Goal: Task Accomplishment & Management: Use online tool/utility

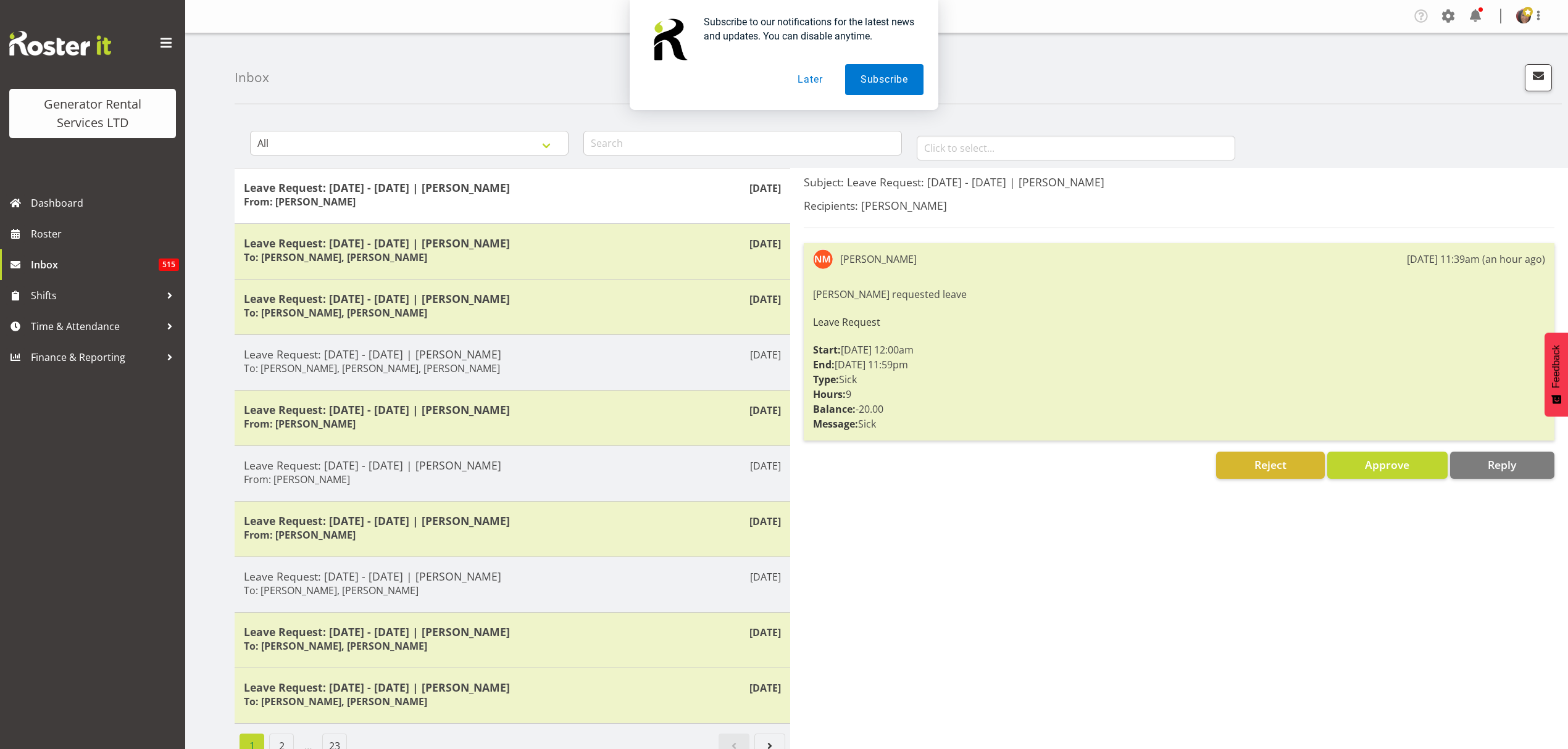
click at [813, 82] on button "Later" at bounding box center [810, 79] width 56 height 31
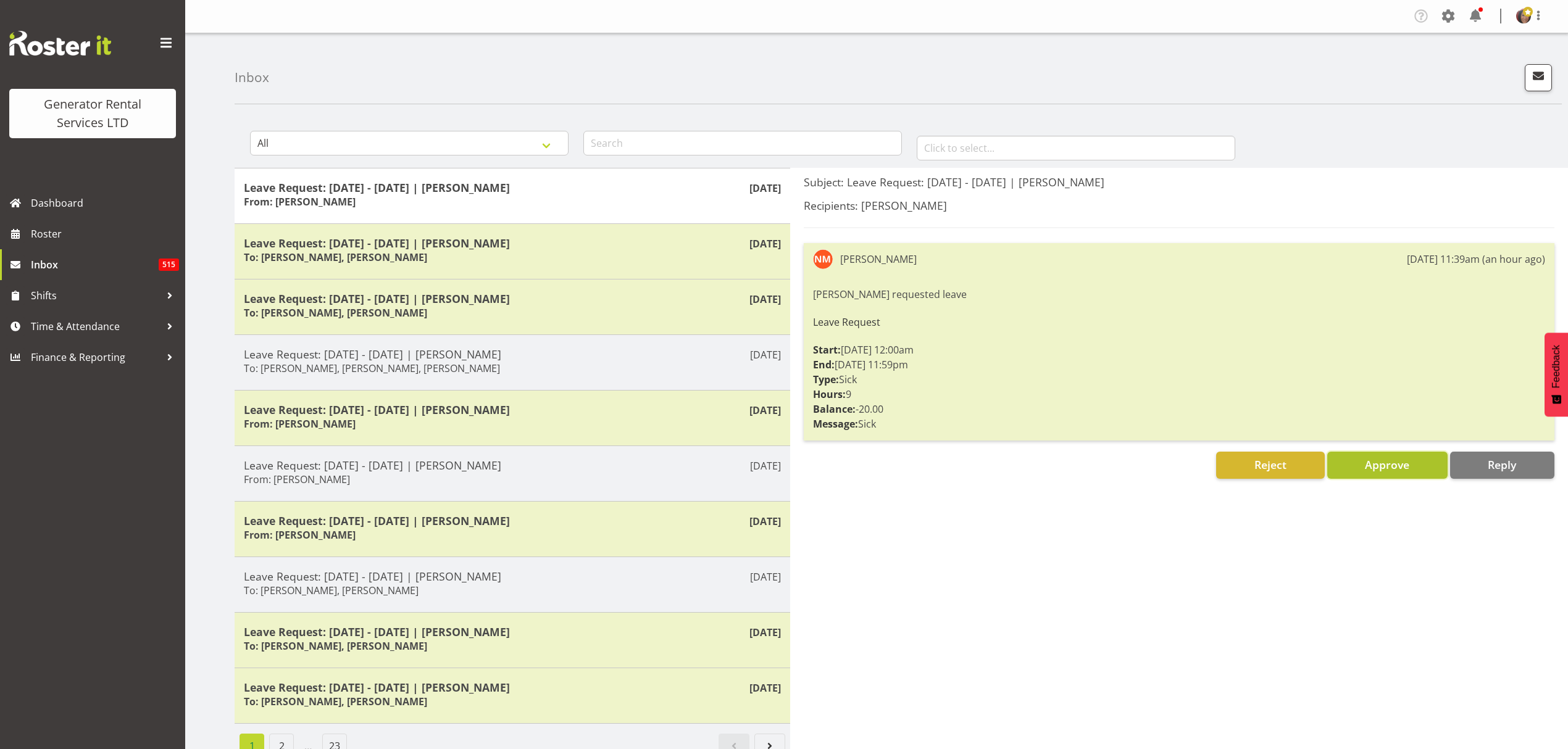
click at [1374, 467] on span "Approve" at bounding box center [1387, 465] width 44 height 15
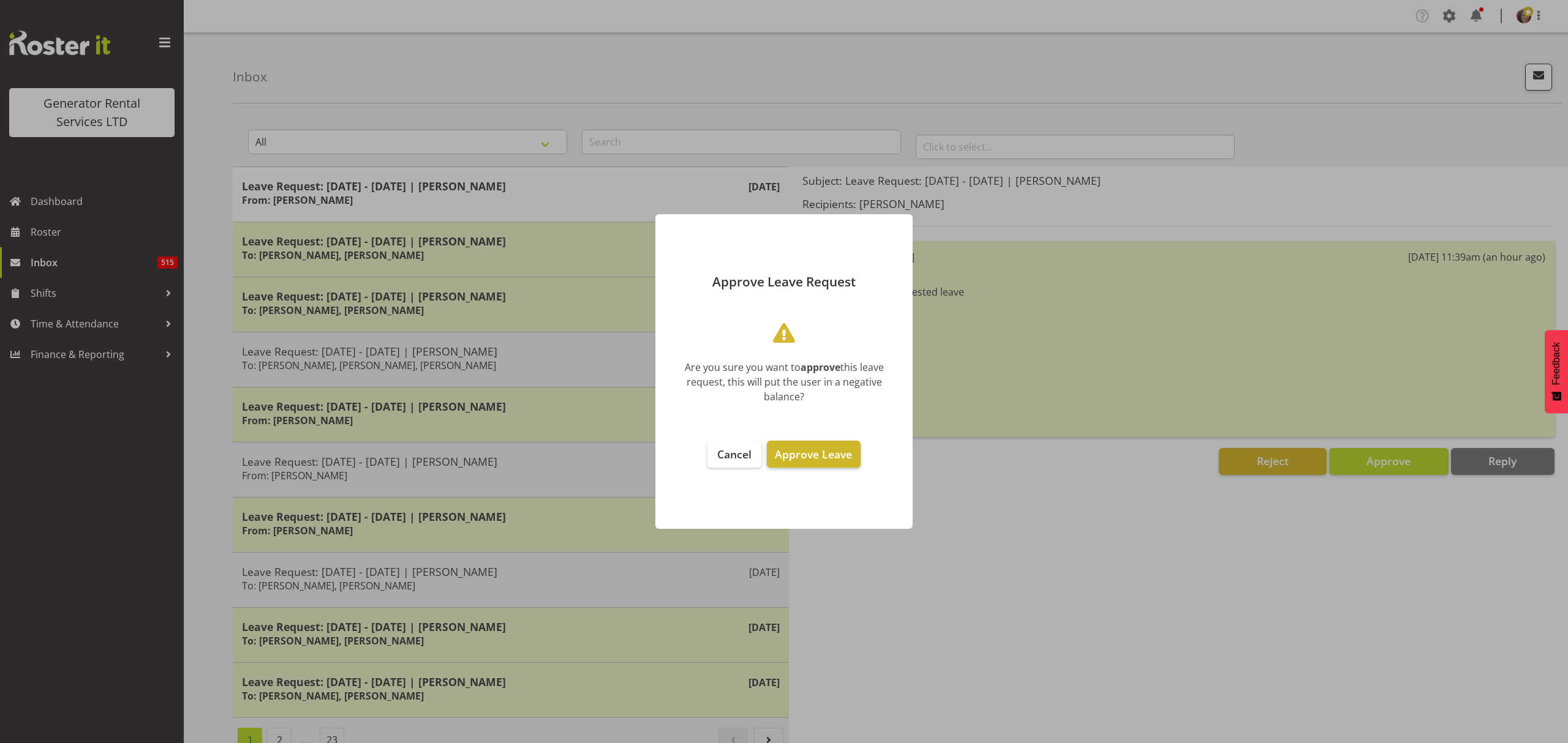
click at [836, 446] on button "Approve Leave" at bounding box center [814, 454] width 93 height 27
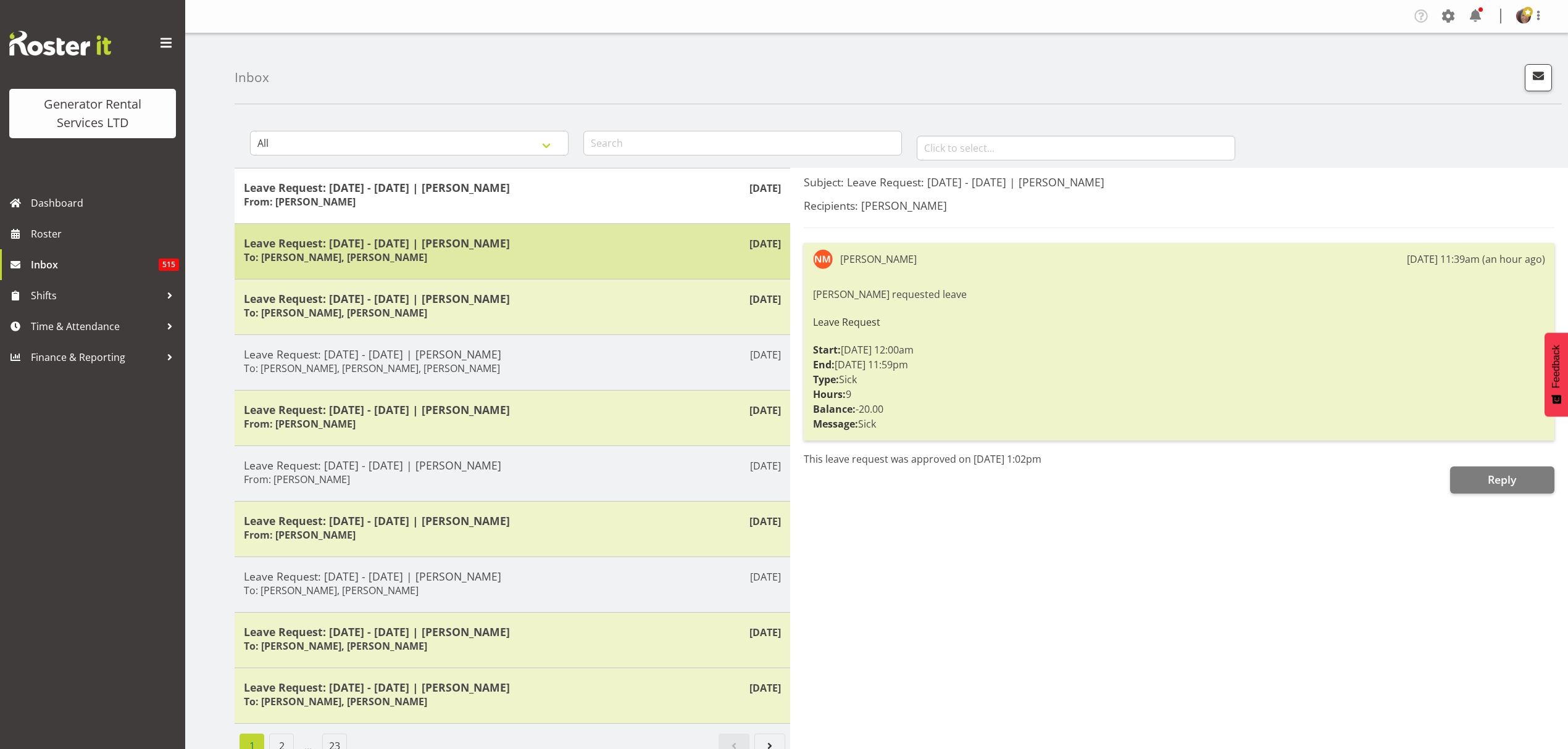
click at [682, 262] on div "Leave Request: 14/08/25 - 15/08/25 | James Hilhorst To: Katherine Lothian, Chri…" at bounding box center [513, 252] width 537 height 30
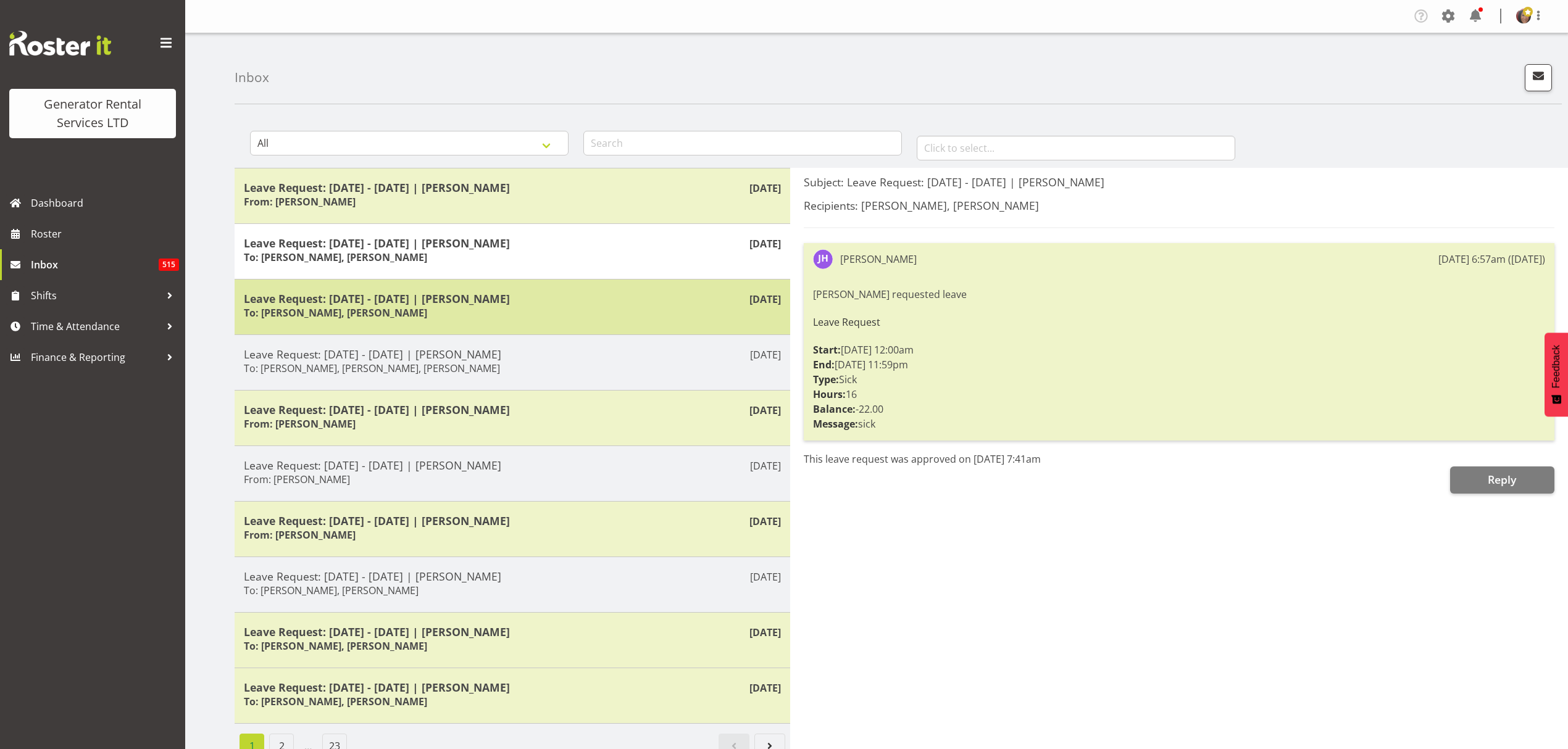
click at [569, 309] on div "Leave Request: 21/08/25 - 22/08/25 | James Hilhorst To: Katherine Lothian, Chri…" at bounding box center [513, 307] width 537 height 30
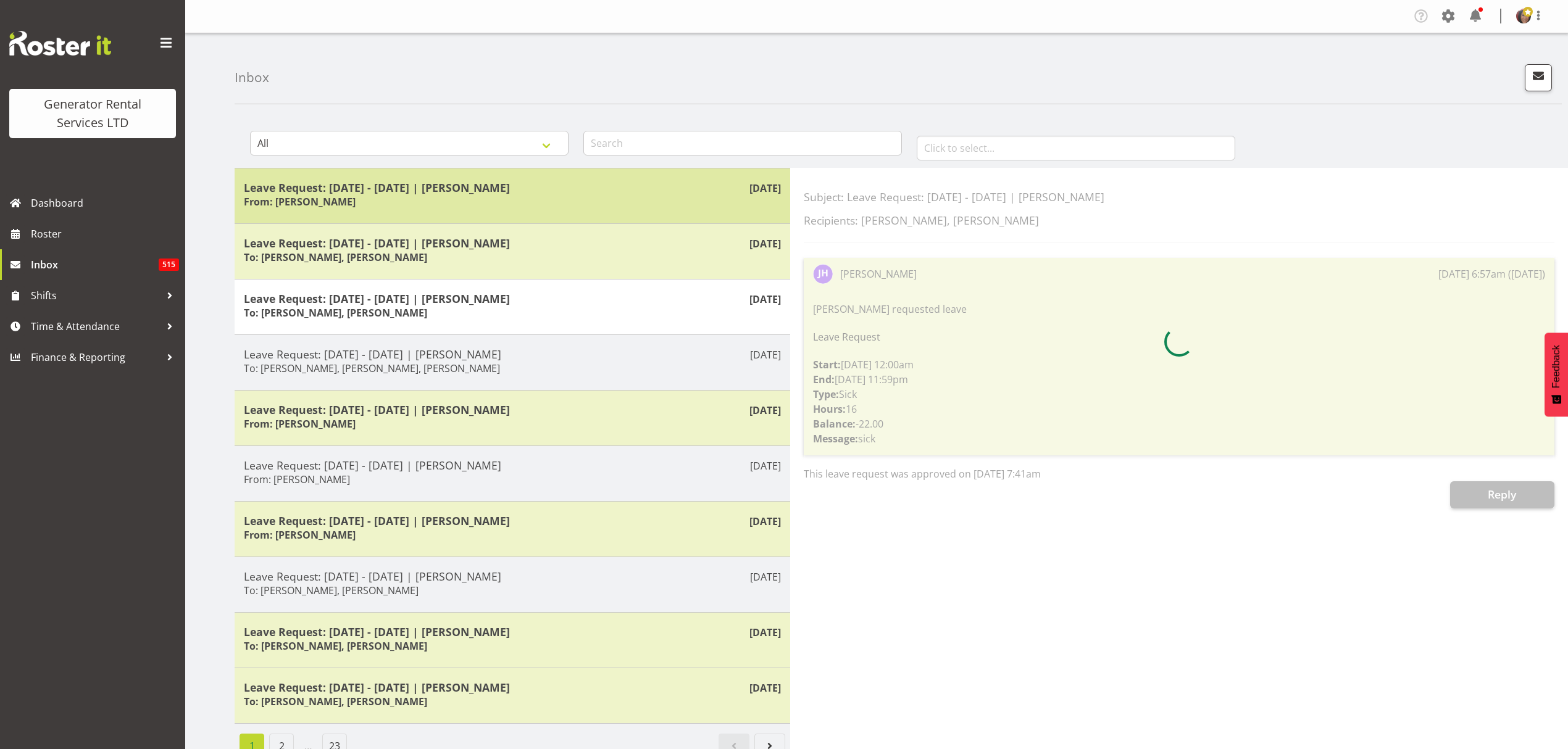
click at [554, 198] on div "Leave Request: 21/08/25 - 21/08/25 | Nathan Maxwell From: Nathan Maxwell" at bounding box center [513, 196] width 537 height 30
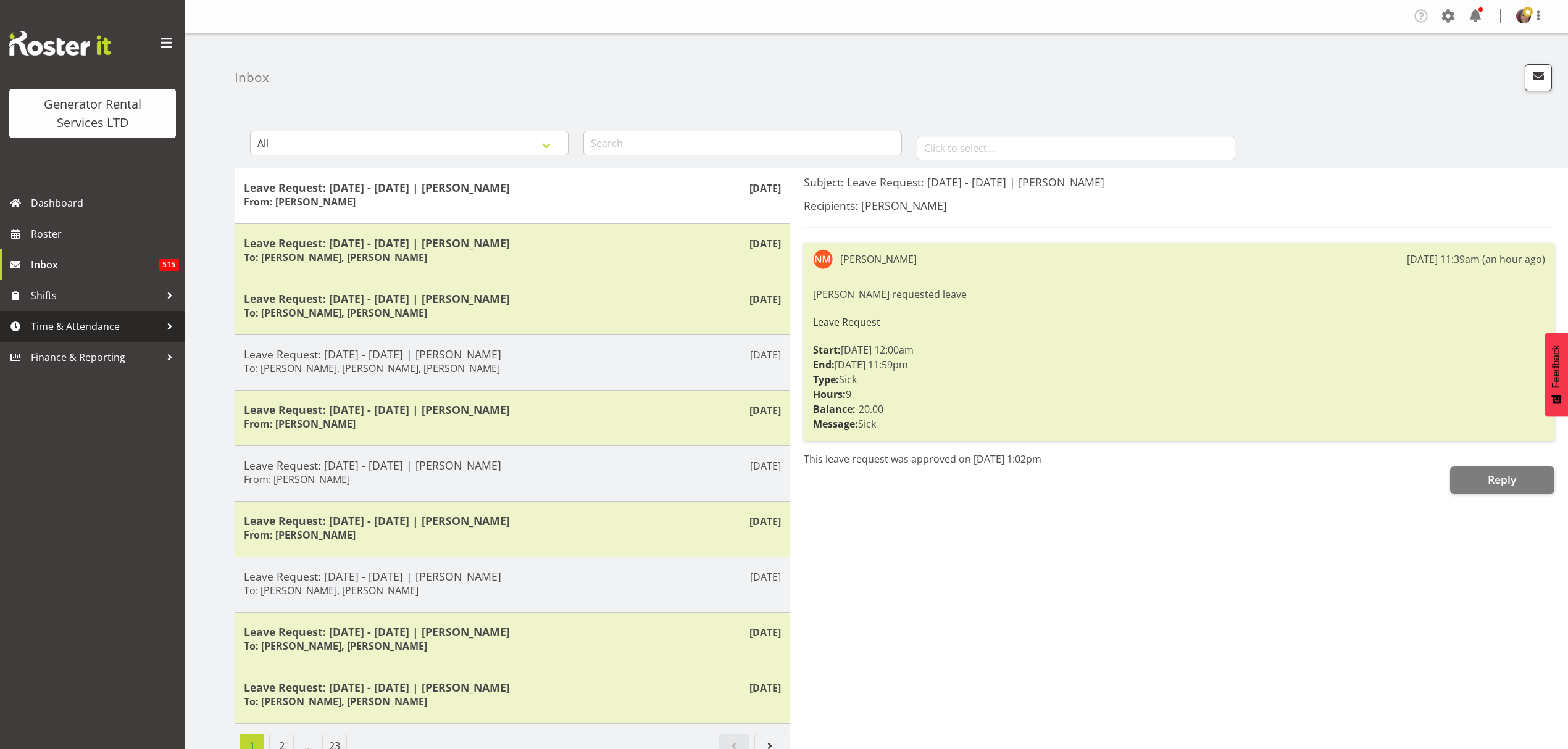
click at [78, 325] on span "Time & Attendance" at bounding box center [96, 327] width 130 height 19
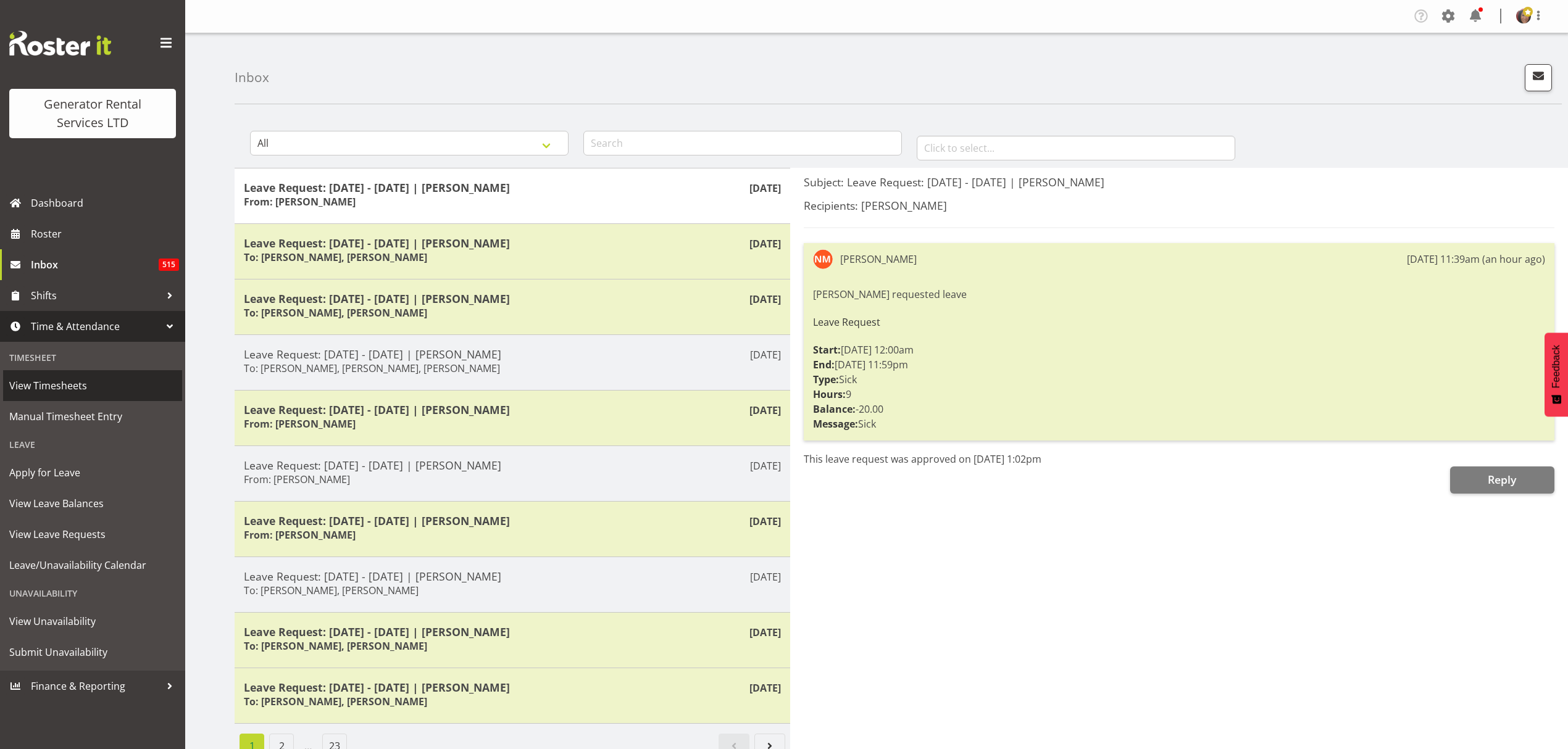
click at [74, 385] on span "View Timesheets" at bounding box center [93, 385] width 167 height 19
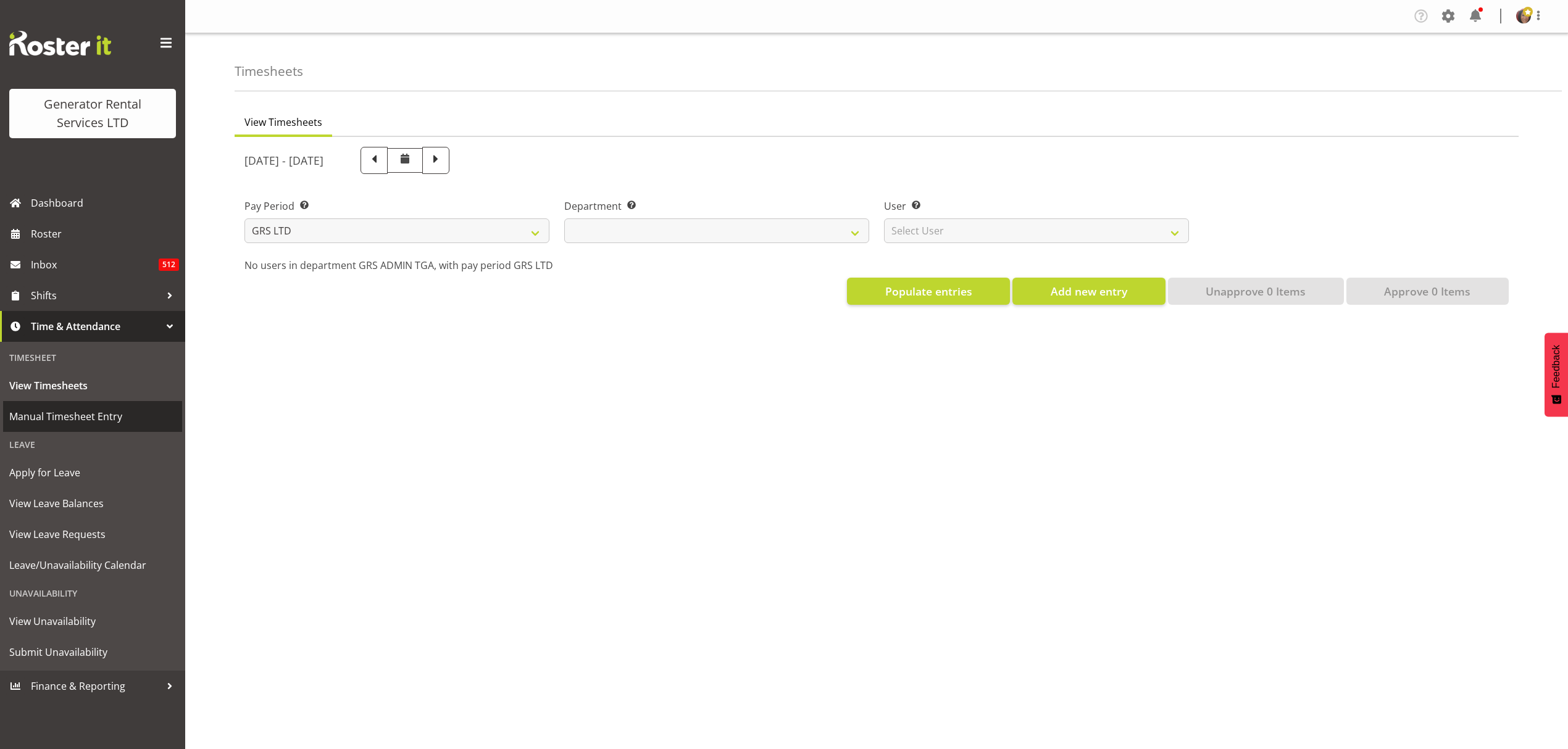
select select
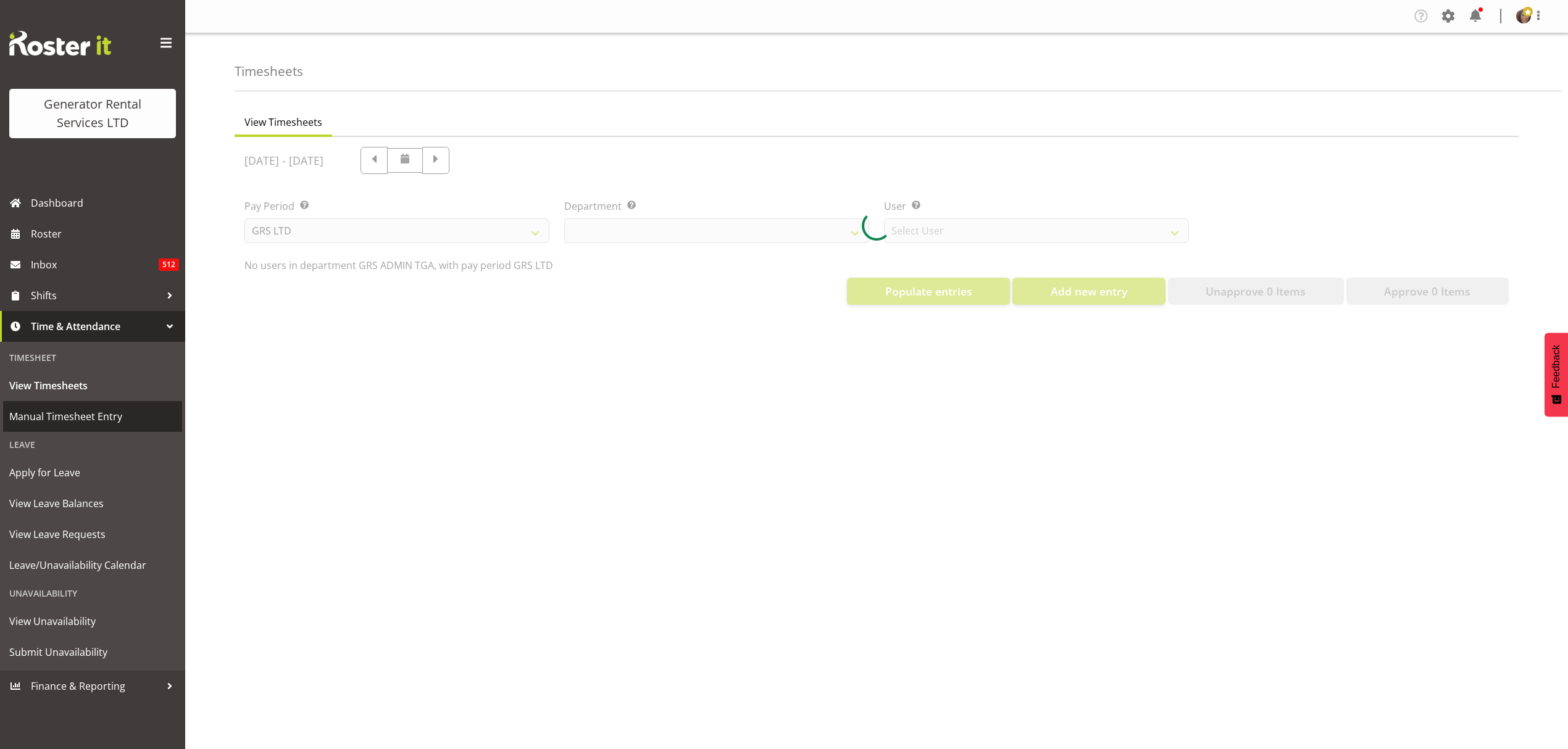
click at [85, 411] on span "Manual Timesheet Entry" at bounding box center [93, 416] width 167 height 19
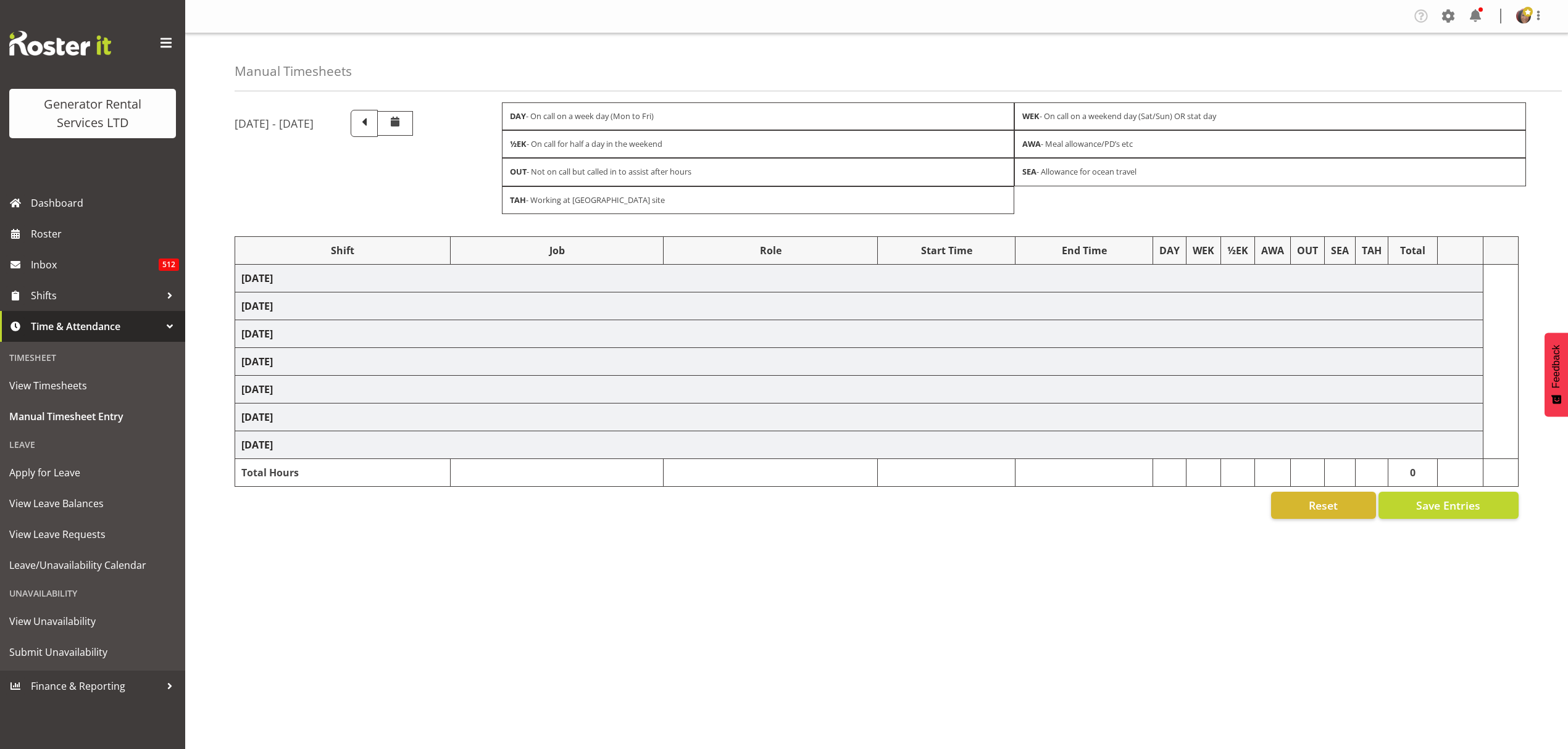
select select "2448"
select select "879"
select select "2448"
select select "879"
select select "2448"
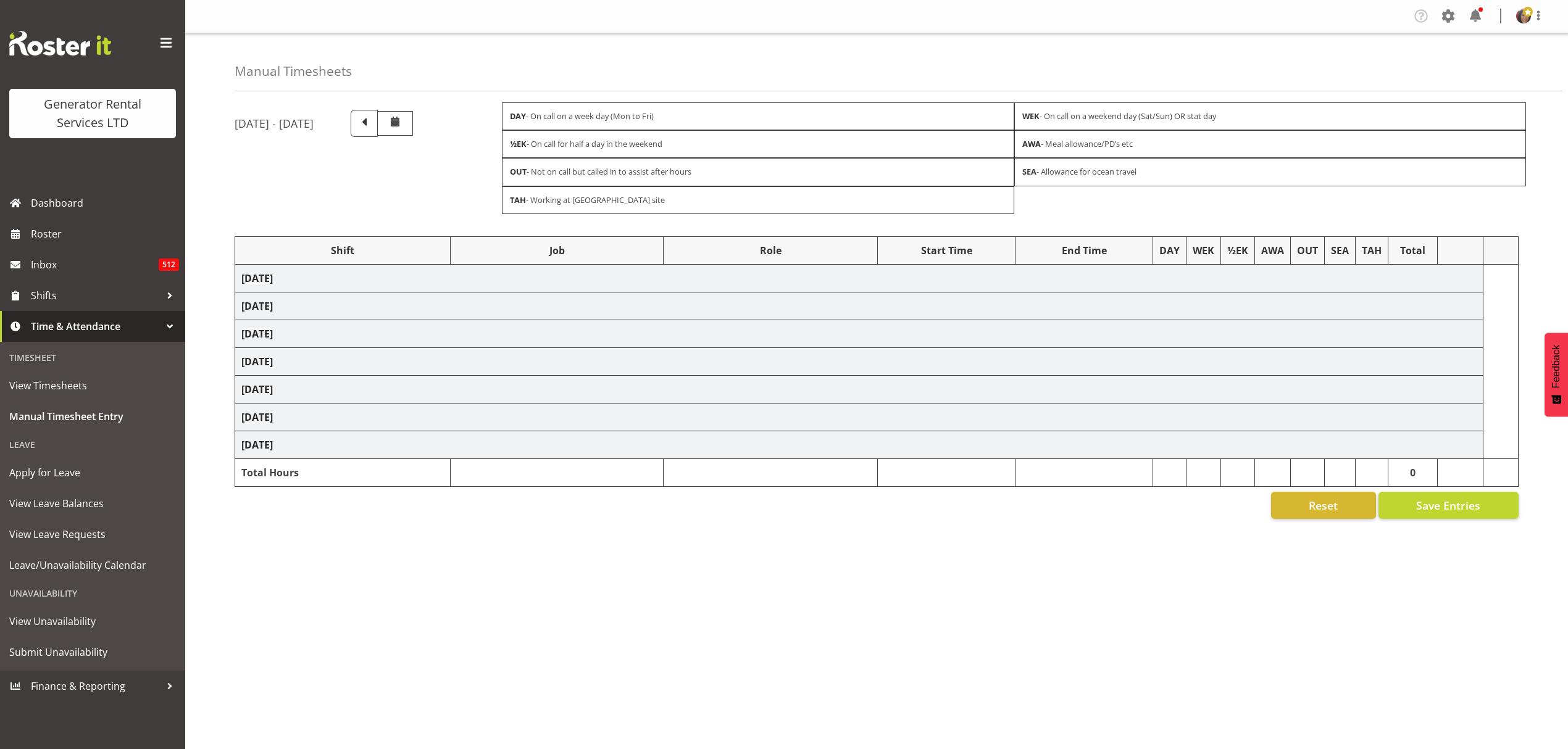
select select "879"
select select "2448"
select select "879"
select select "2448"
select select "879"
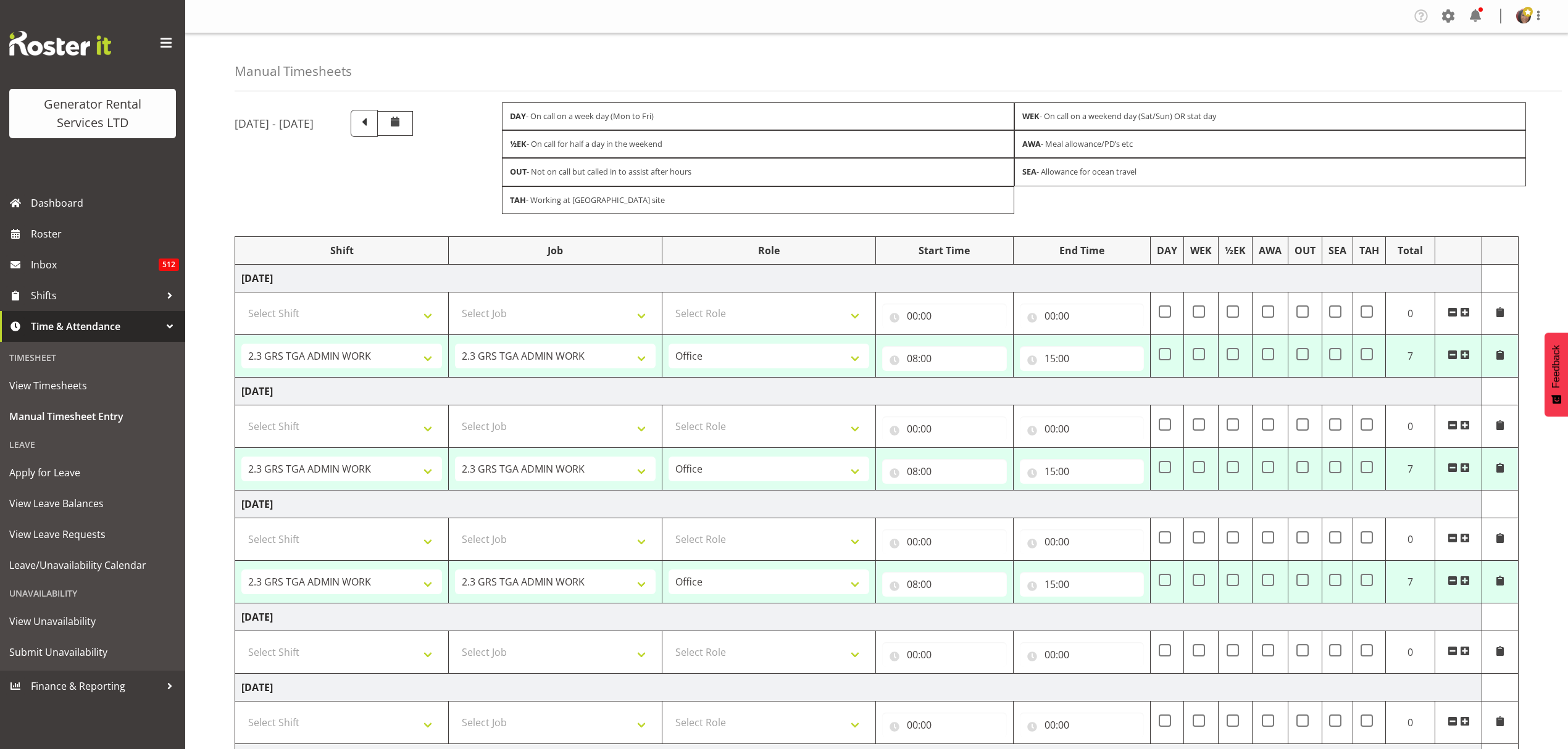
click at [1052, 348] on div "15:00 00 01 02 03 04 05 06 07 08 09 10 11 12 13 14 15 16 17 18 19 20 21 22 23 :…" at bounding box center [1082, 356] width 125 height 30
click at [1051, 359] on input "15:00" at bounding box center [1082, 358] width 125 height 24
click at [1102, 399] on select "00 01 02 03 04 05 06 07 08 09 10 11 12 13 14 15 16 17 18 19 20 21 22 23" at bounding box center [1104, 390] width 28 height 24
select select "17"
click at [1090, 381] on select "00 01 02 03 04 05 06 07 08 09 10 11 12 13 14 15 16 17 18 19 20 21 22 23" at bounding box center [1104, 390] width 28 height 24
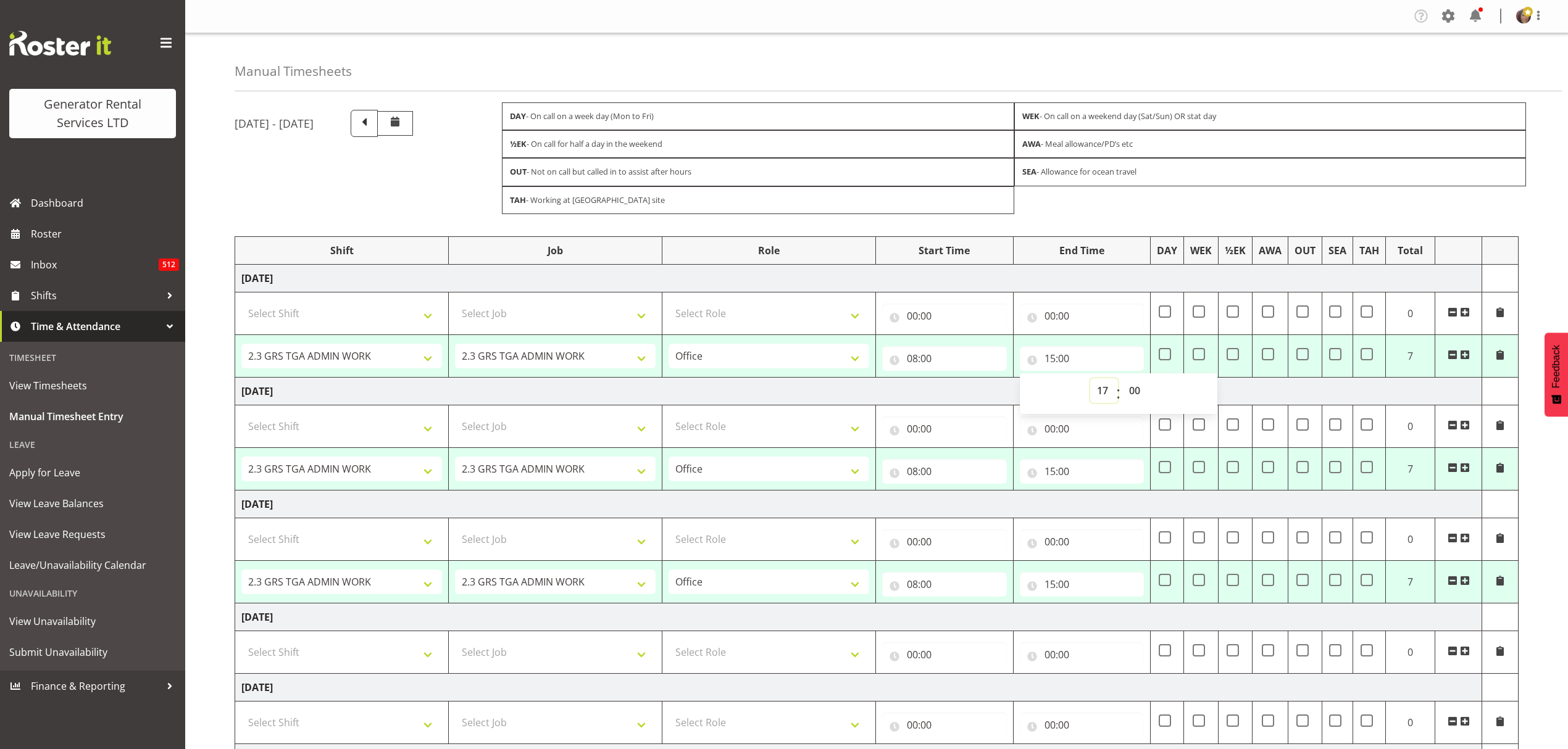
type input "17:00"
click at [1070, 481] on input "15:00" at bounding box center [1082, 471] width 125 height 24
click at [1104, 509] on select "00 01 02 03 04 05 06 07 08 09 10 11 12 13 14 15 16 17 18 19 20 21 22 23" at bounding box center [1104, 503] width 28 height 24
select select "17"
click at [1090, 495] on select "00 01 02 03 04 05 06 07 08 09 10 11 12 13 14 15 16 17 18 19 20 21 22 23" at bounding box center [1104, 503] width 28 height 24
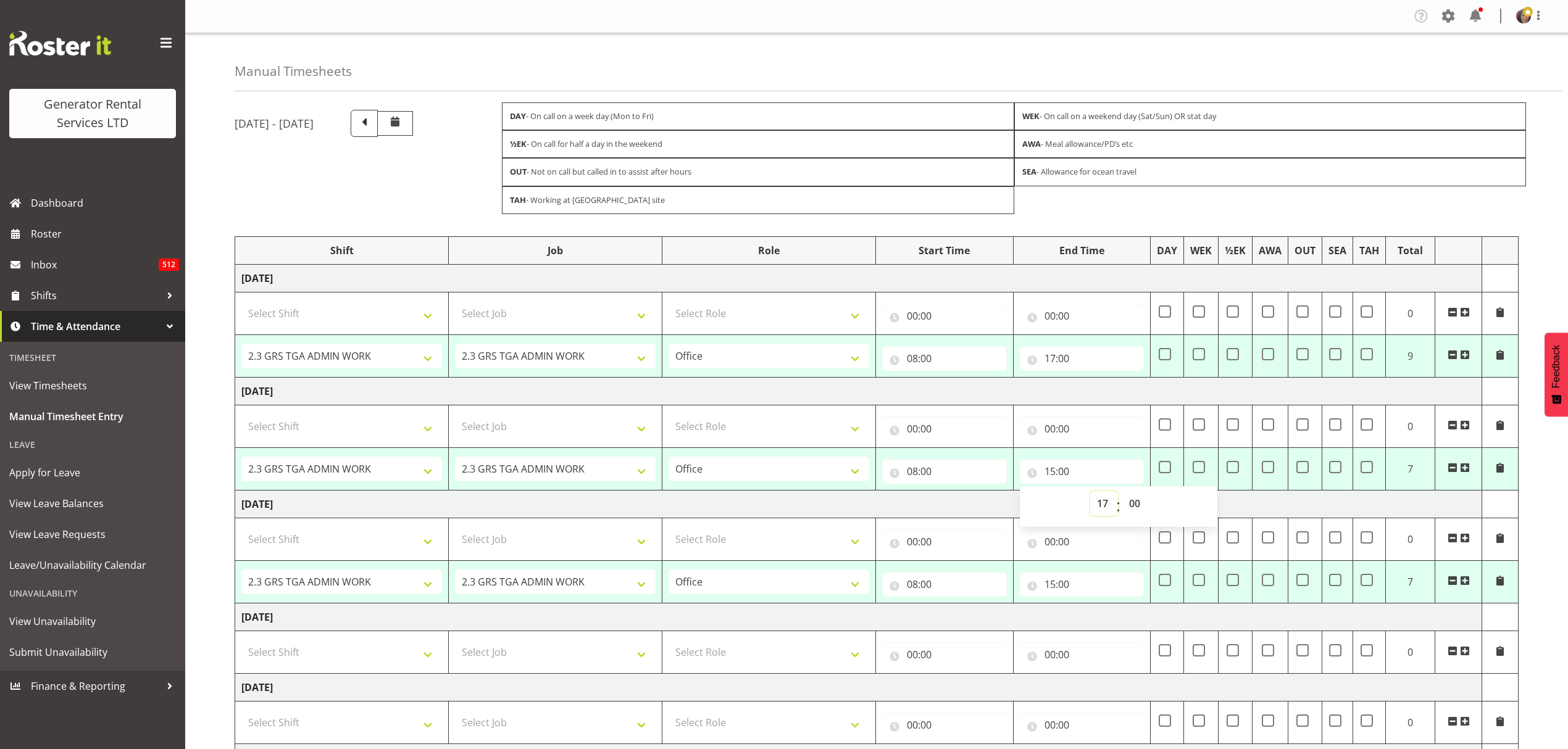
type input "17:00"
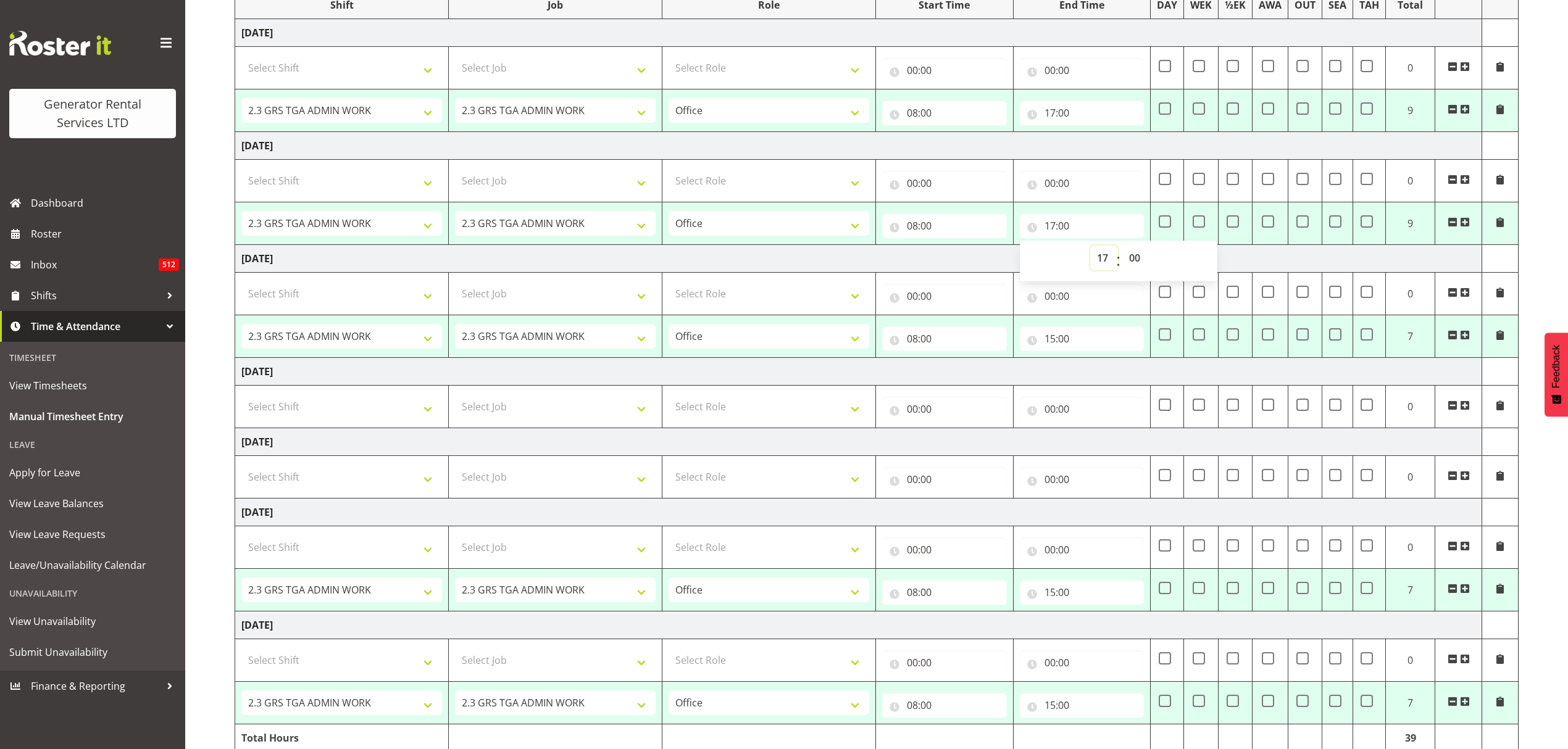
scroll to position [247, 0]
click at [1057, 336] on input "15:00" at bounding box center [1082, 337] width 125 height 24
click at [1104, 372] on select "00 01 02 03 04 05 06 07 08 09 10 11 12 13 14 15 16 17 18 19 20 21 22 23" at bounding box center [1104, 369] width 28 height 24
select select "17"
click at [1090, 362] on select "00 01 02 03 04 05 06 07 08 09 10 11 12 13 14 15 16 17 18 19 20 21 22 23" at bounding box center [1104, 369] width 28 height 24
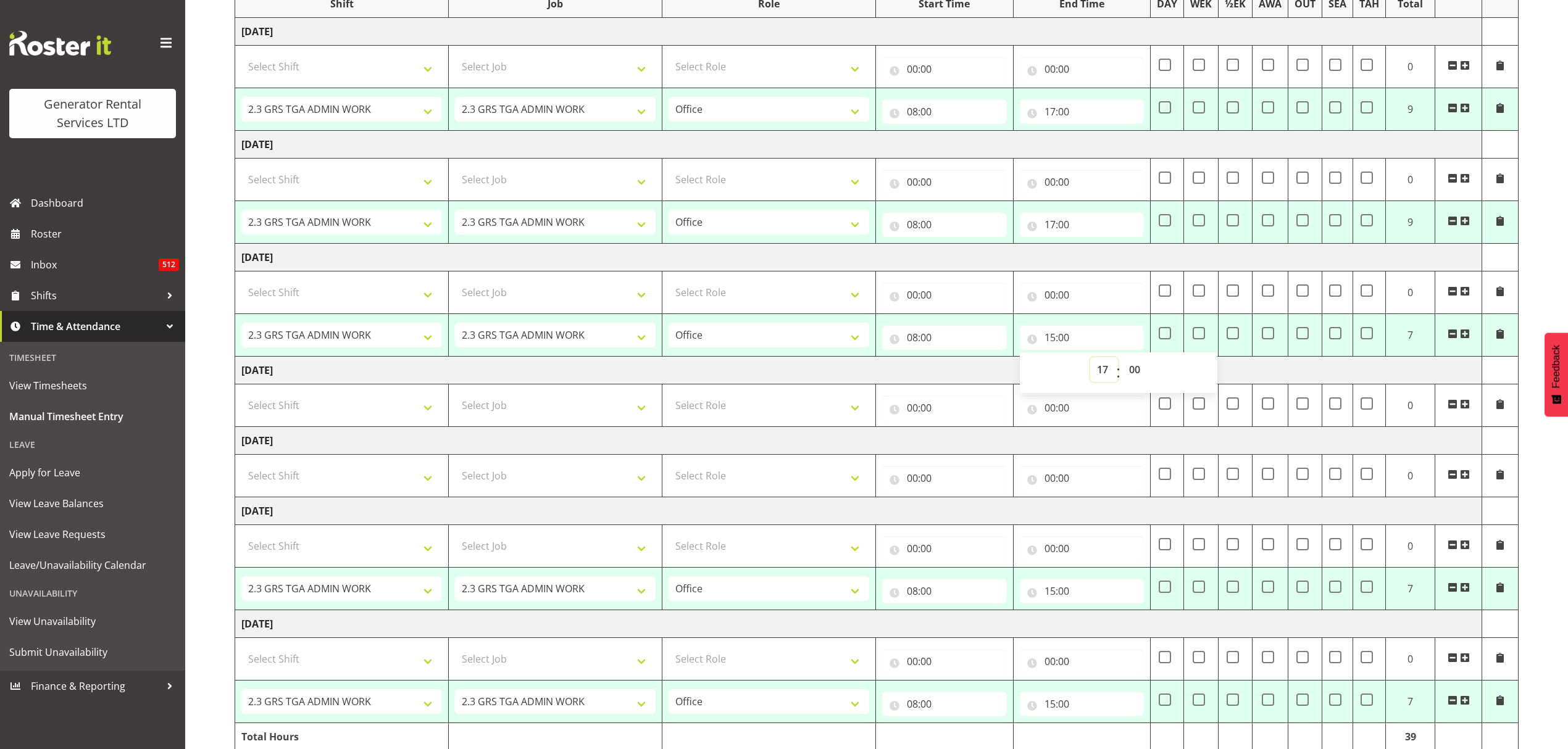
type input "17:00"
click at [1068, 596] on input "15:00" at bounding box center [1082, 591] width 125 height 24
click at [1104, 627] on select "00 01 02 03 04 05 06 07 08 09 10 11 12 13 14 15 16 17 18 19 20 21 22 23" at bounding box center [1104, 623] width 28 height 24
select select "17"
click at [1090, 616] on select "00 01 02 03 04 05 06 07 08 09 10 11 12 13 14 15 16 17 18 19 20 21 22 23" at bounding box center [1104, 623] width 28 height 24
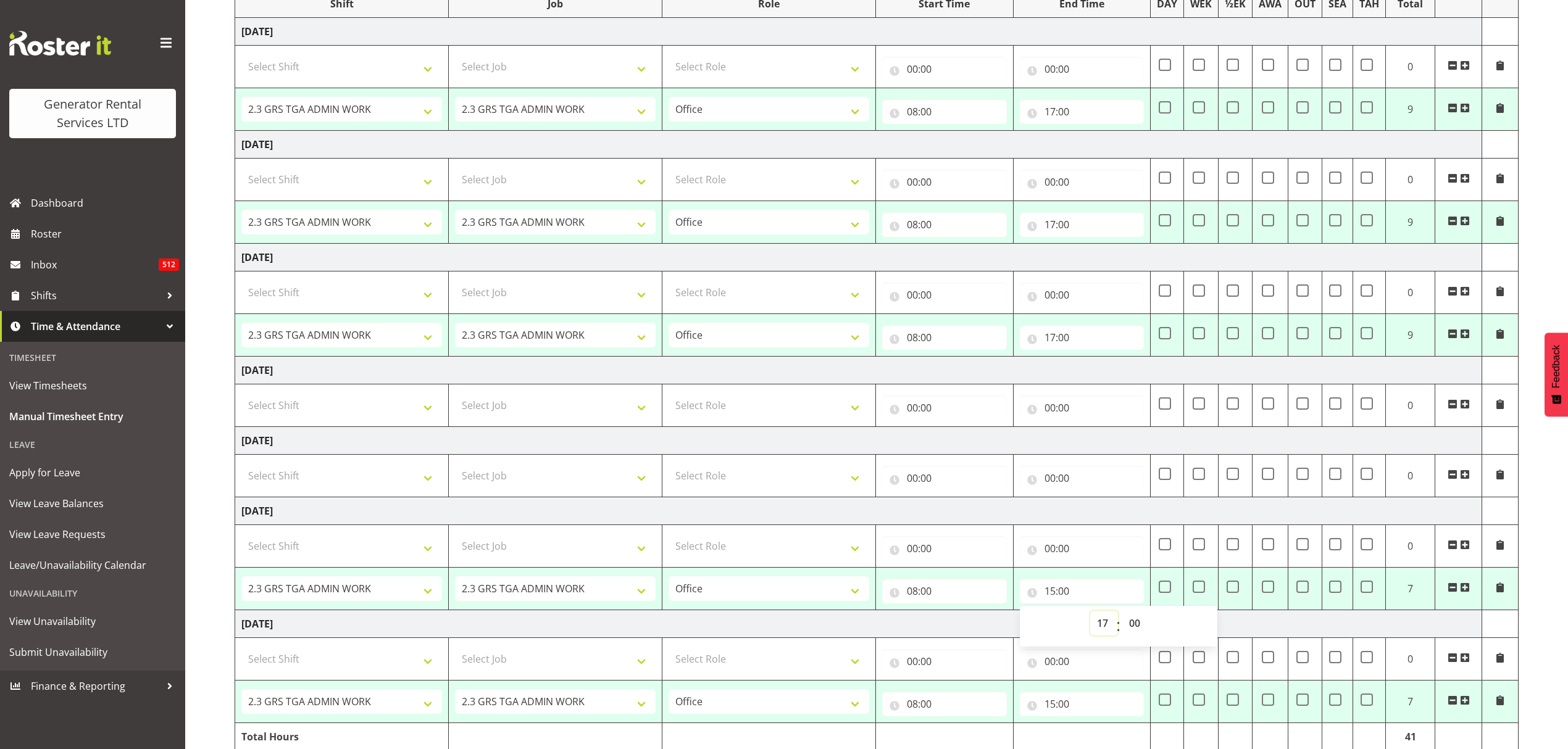
type input "17:00"
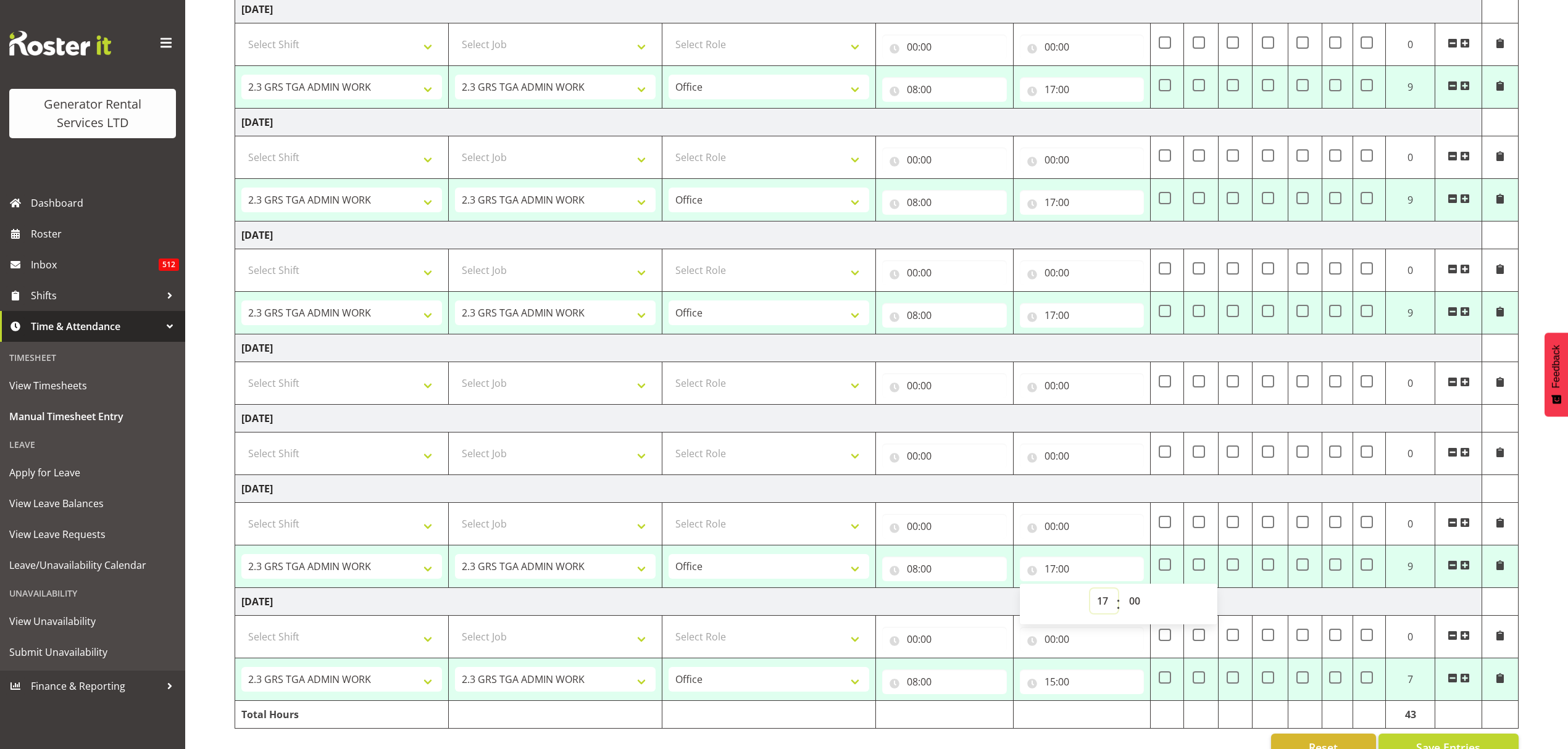
scroll to position [309, 0]
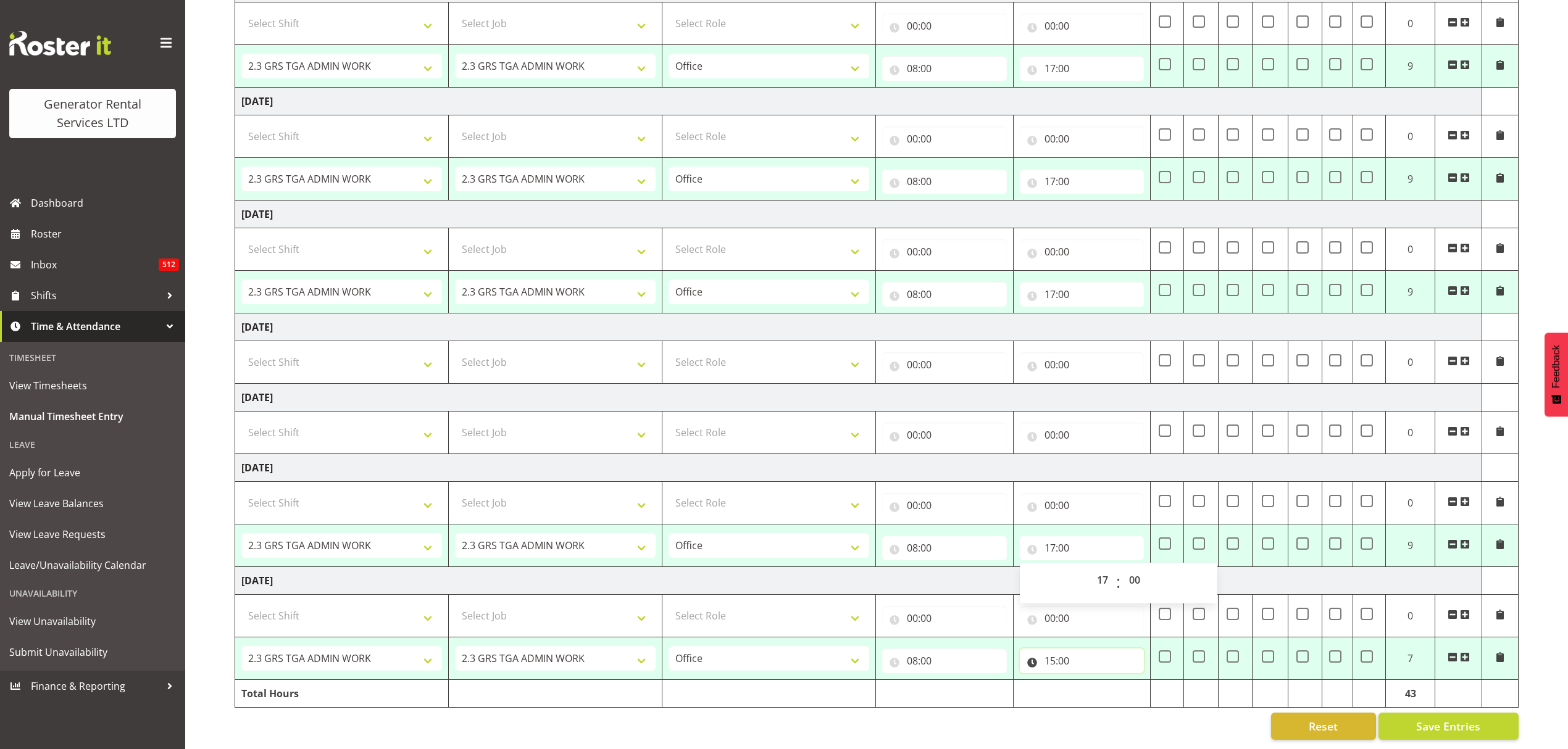
click at [1057, 652] on input "15:00" at bounding box center [1082, 660] width 125 height 24
click at [1104, 685] on select "00 01 02 03 04 05 06 07 08 09 10 11 12 13 14 15 16 17 18 19 20 21 22 23" at bounding box center [1104, 693] width 28 height 24
select select "17"
click at [1090, 681] on select "00 01 02 03 04 05 06 07 08 09 10 11 12 13 14 15 16 17 18 19 20 21 22 23" at bounding box center [1104, 693] width 28 height 24
type input "17:00"
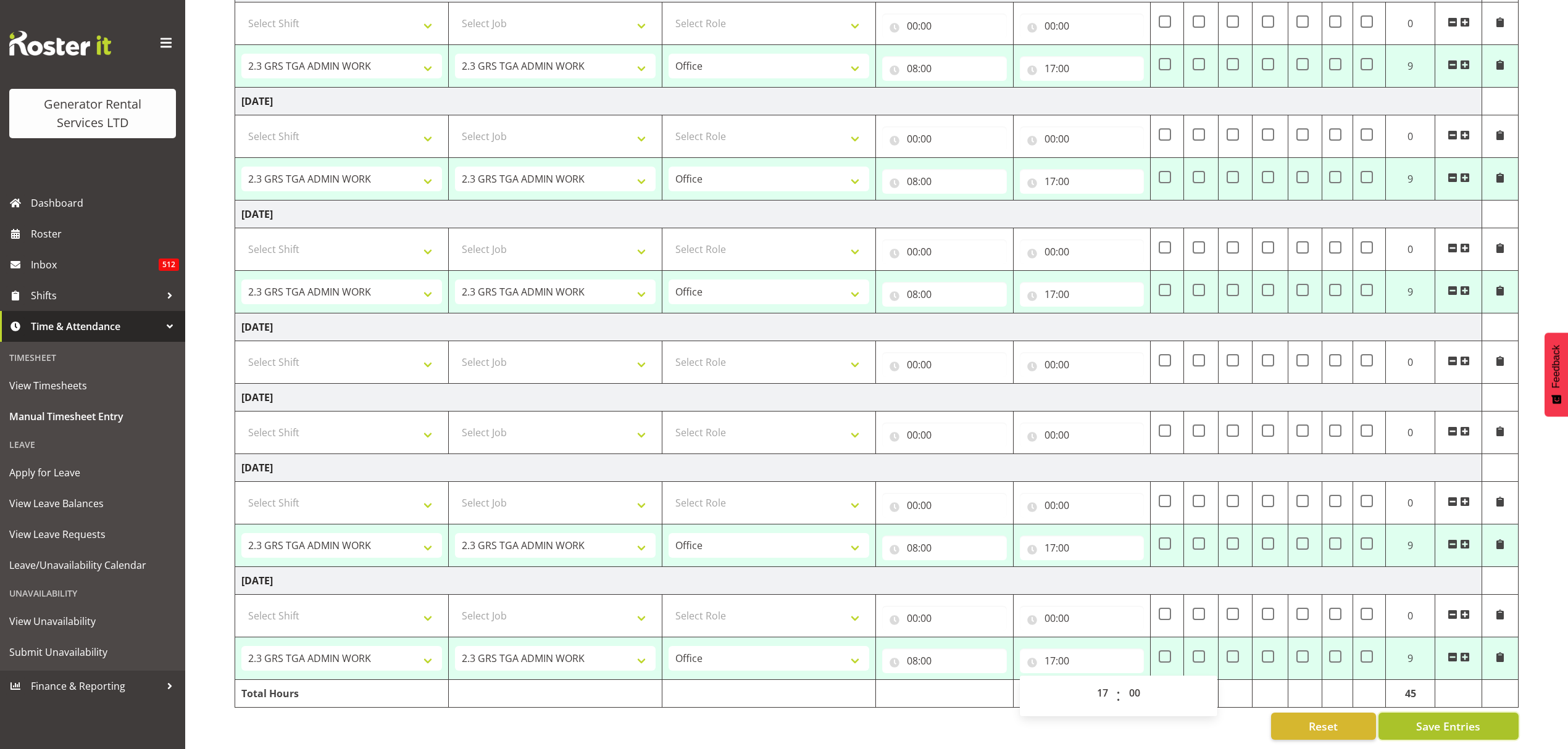
click at [1426, 719] on span "Save Entries" at bounding box center [1448, 727] width 64 height 16
select select "2448"
select select "879"
type input "08:00"
type input "17:00"
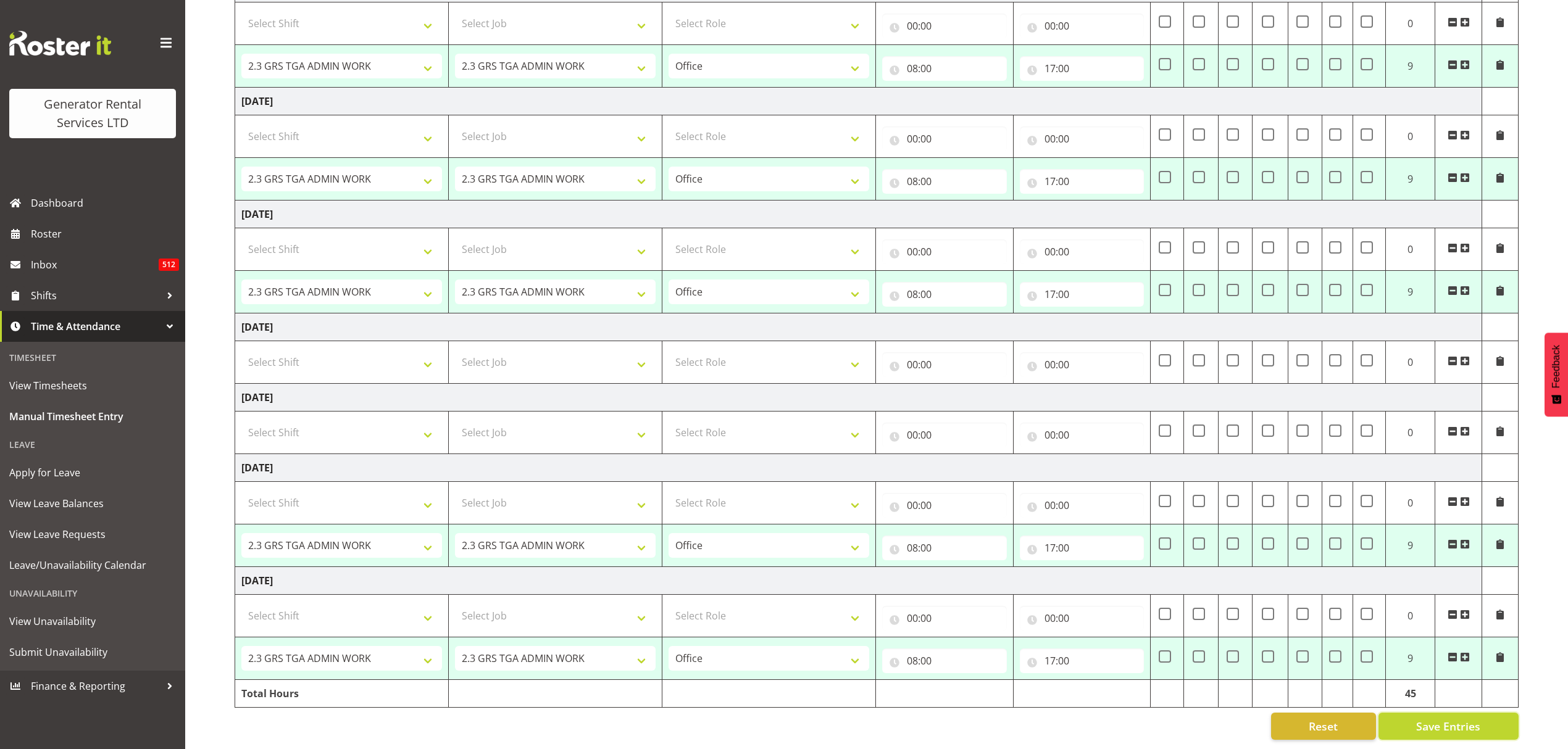
select select "2448"
select select "879"
type input "08:00"
type input "17:00"
select select "2448"
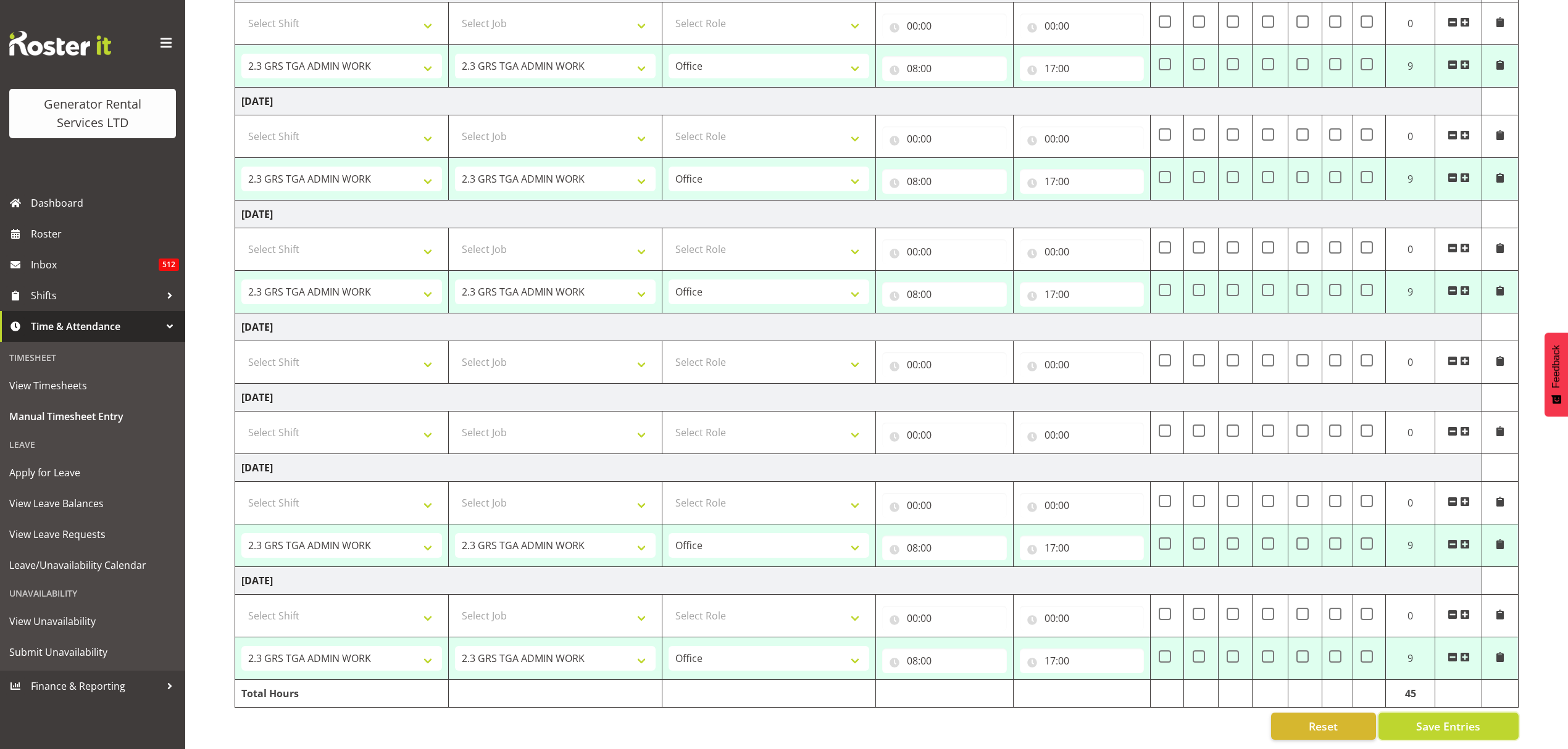
select select "879"
type input "08:00"
type input "17:00"
select select "2448"
select select "879"
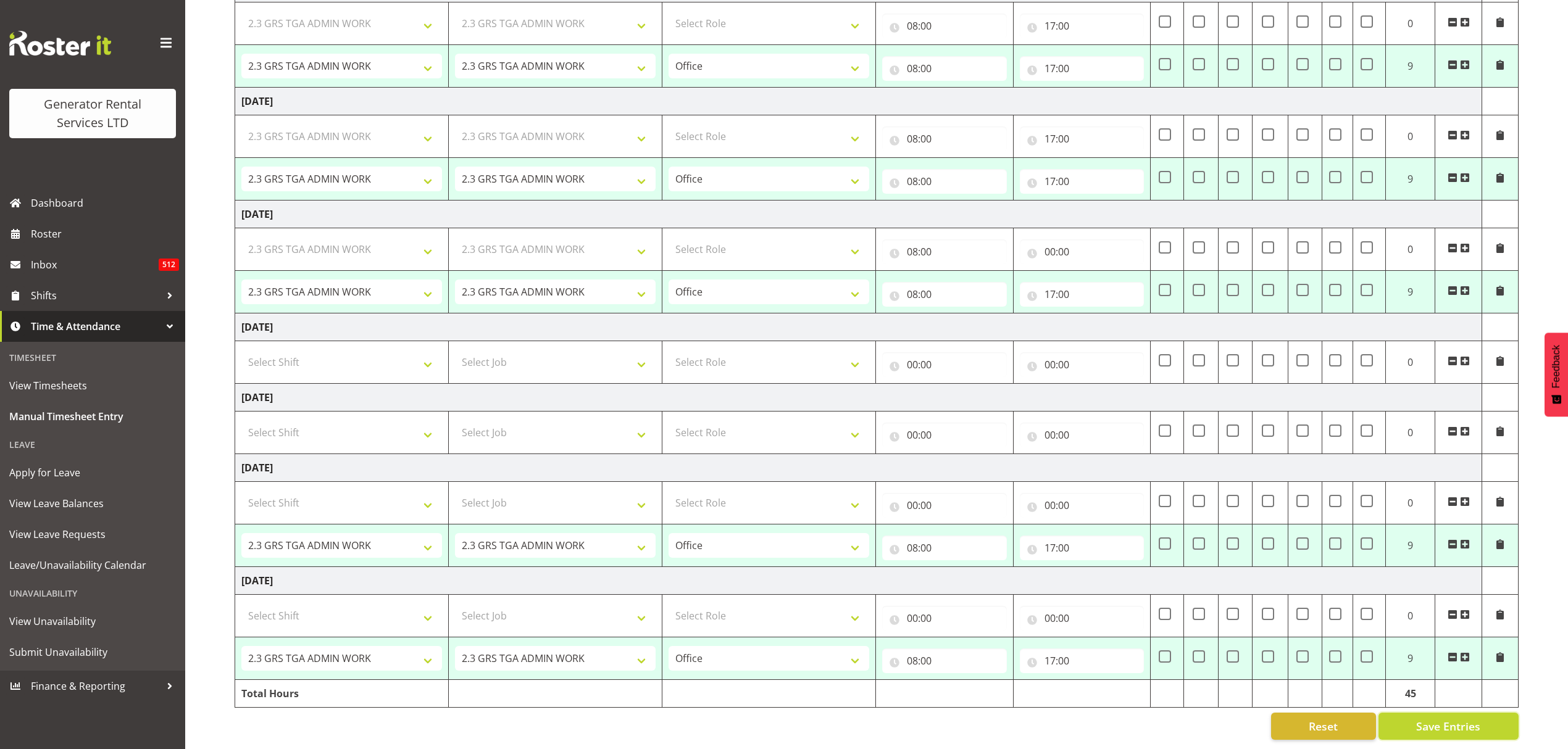
type input "08:00"
type input "17:00"
select select "2448"
select select "879"
type input "08:00"
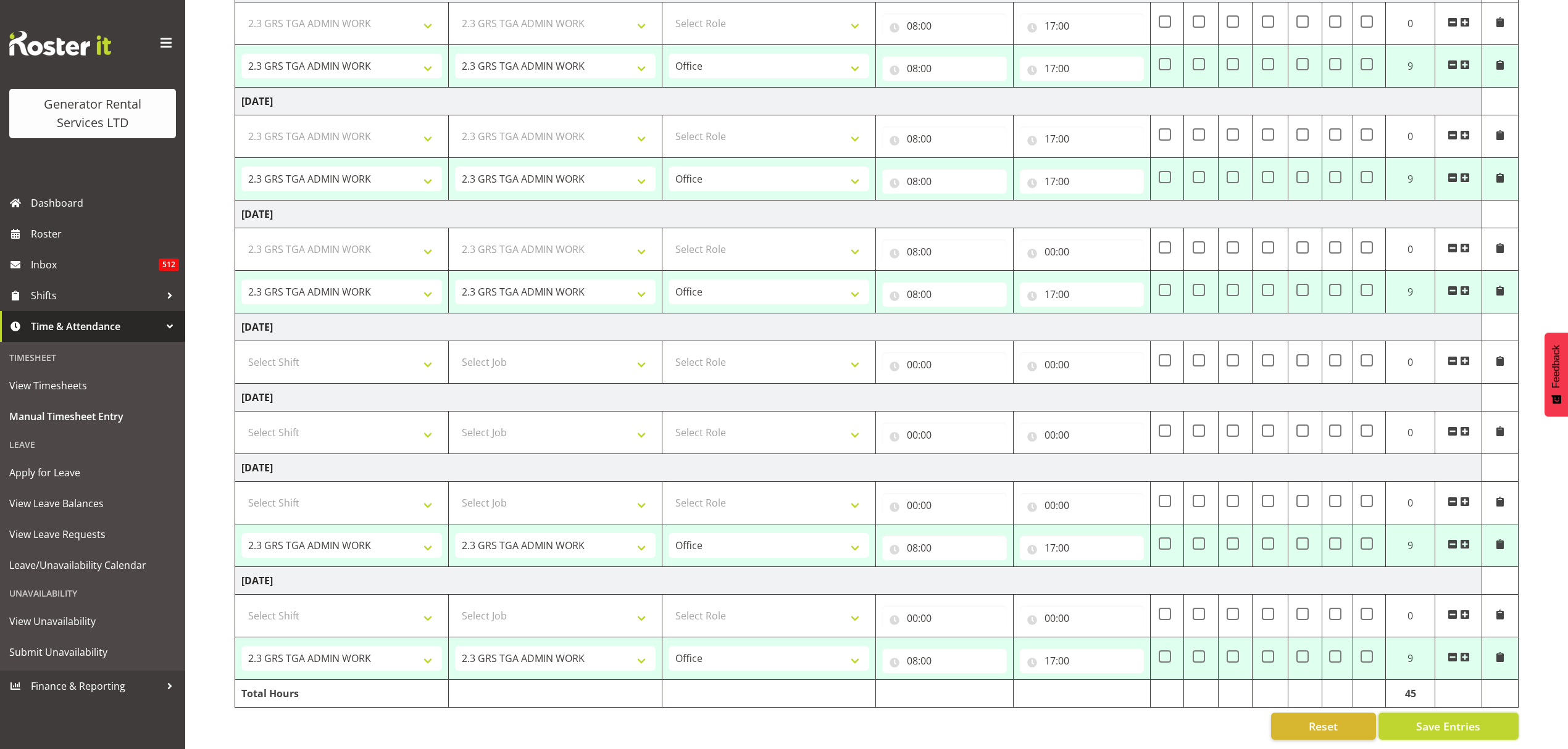
type input "17:00"
select select "2448"
select select "879"
select select "2448"
select select "879"
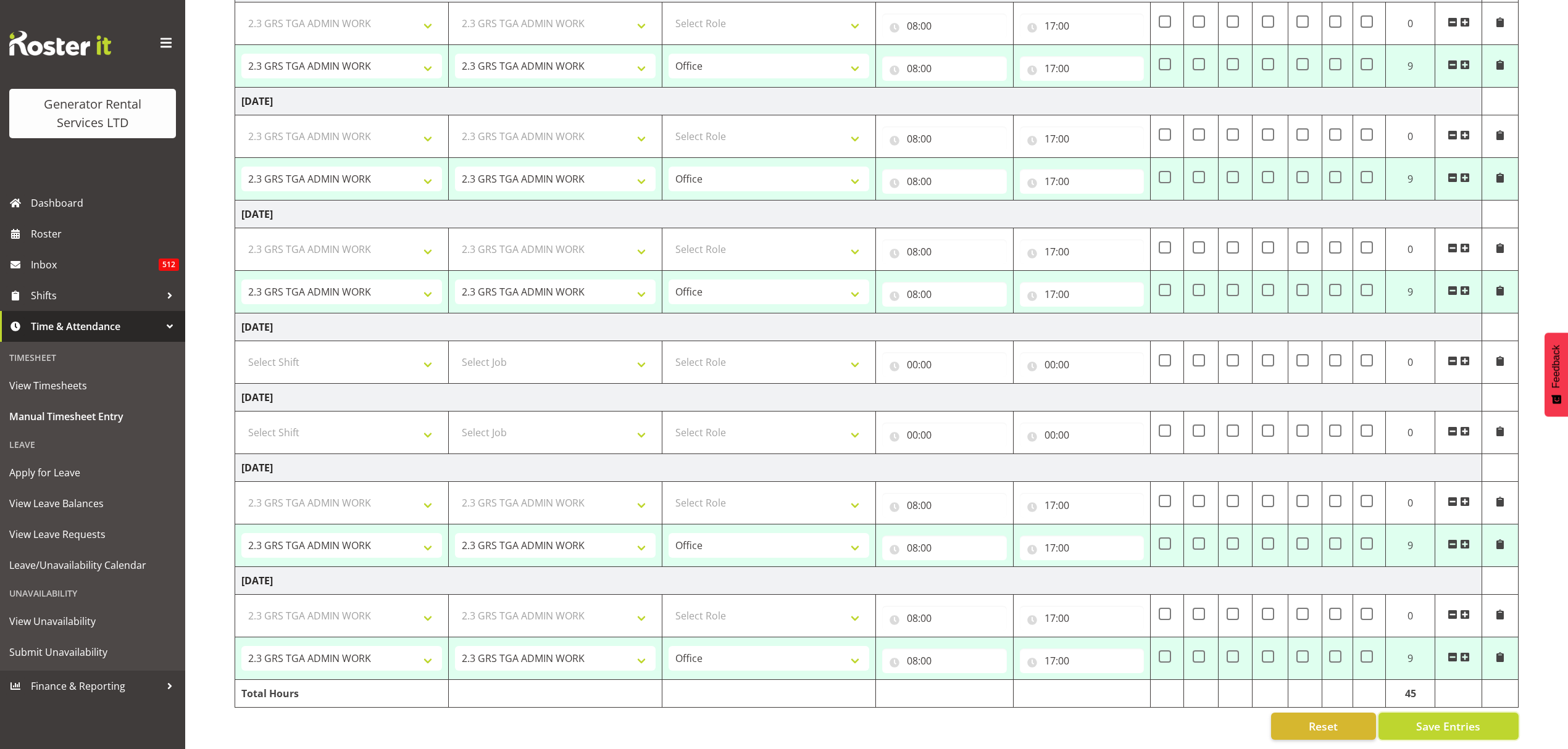
select select "2448"
select select "879"
select select "2448"
select select "879"
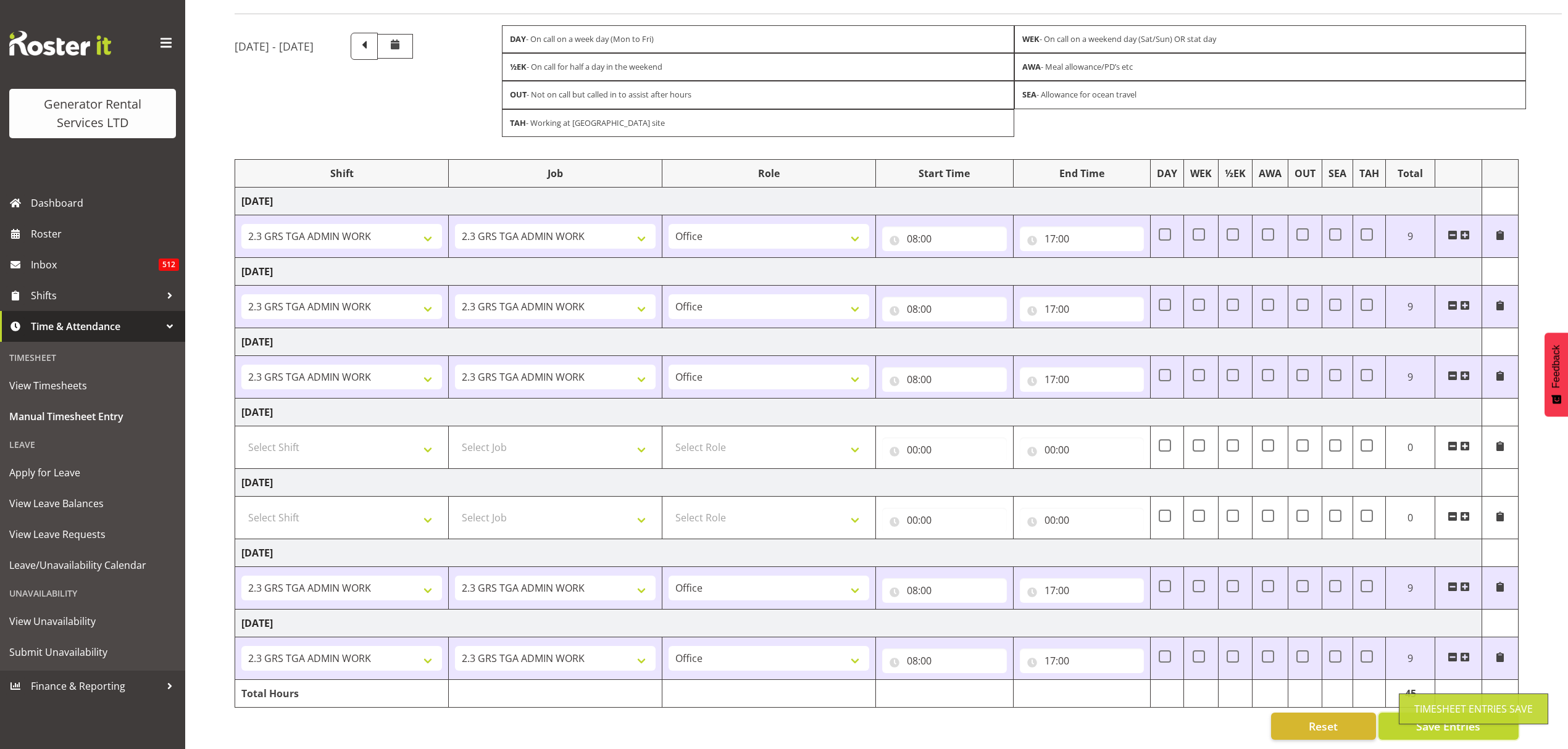
scroll to position [95, 0]
